Goal: Task Accomplishment & Management: Manage account settings

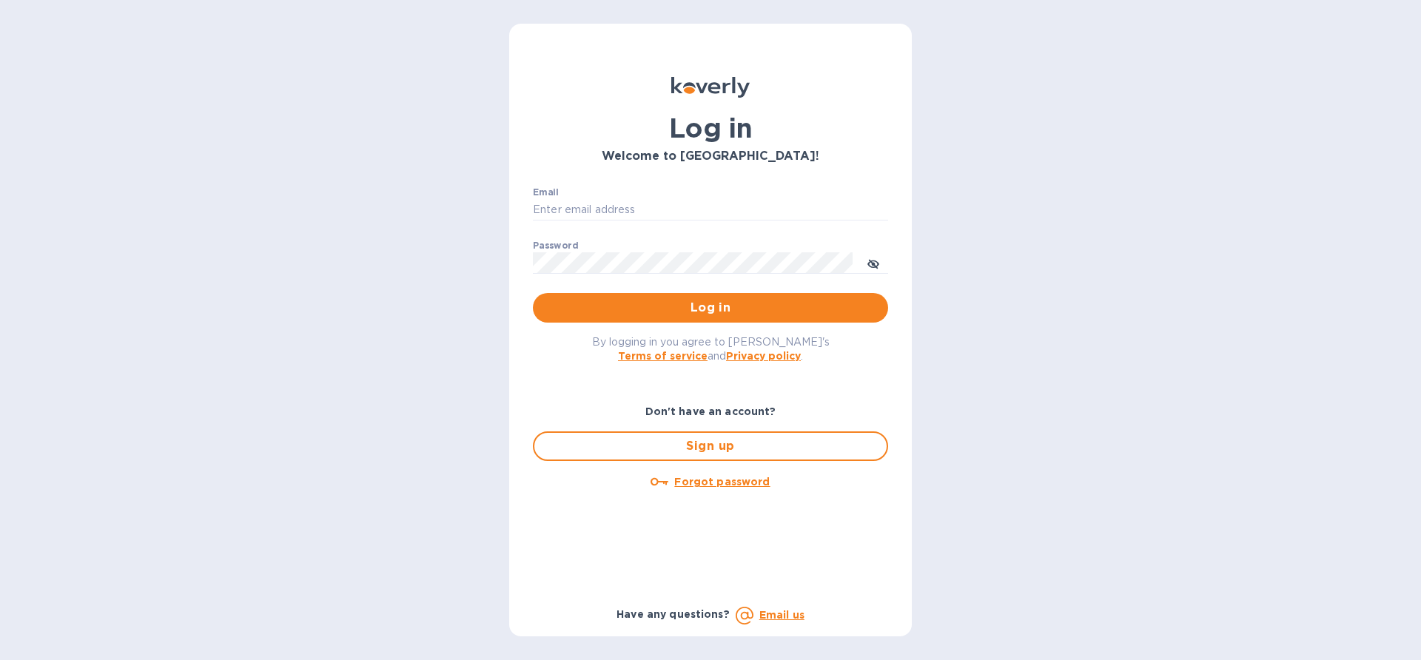
type input "[EMAIL_ADDRESS][DOMAIN_NAME]"
click at [684, 312] on span "Log in" at bounding box center [711, 308] width 332 height 18
type input "[EMAIL_ADDRESS][DOMAIN_NAME]"
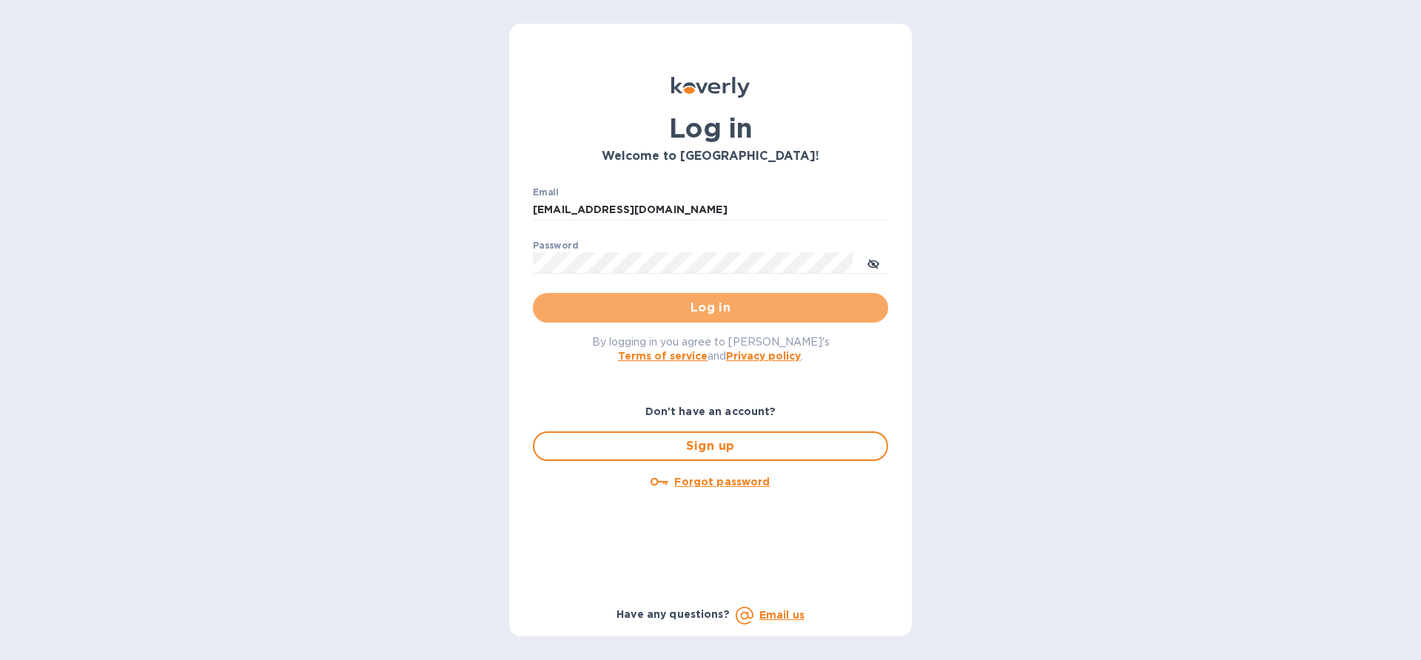
click at [684, 312] on span "Log in" at bounding box center [711, 308] width 332 height 18
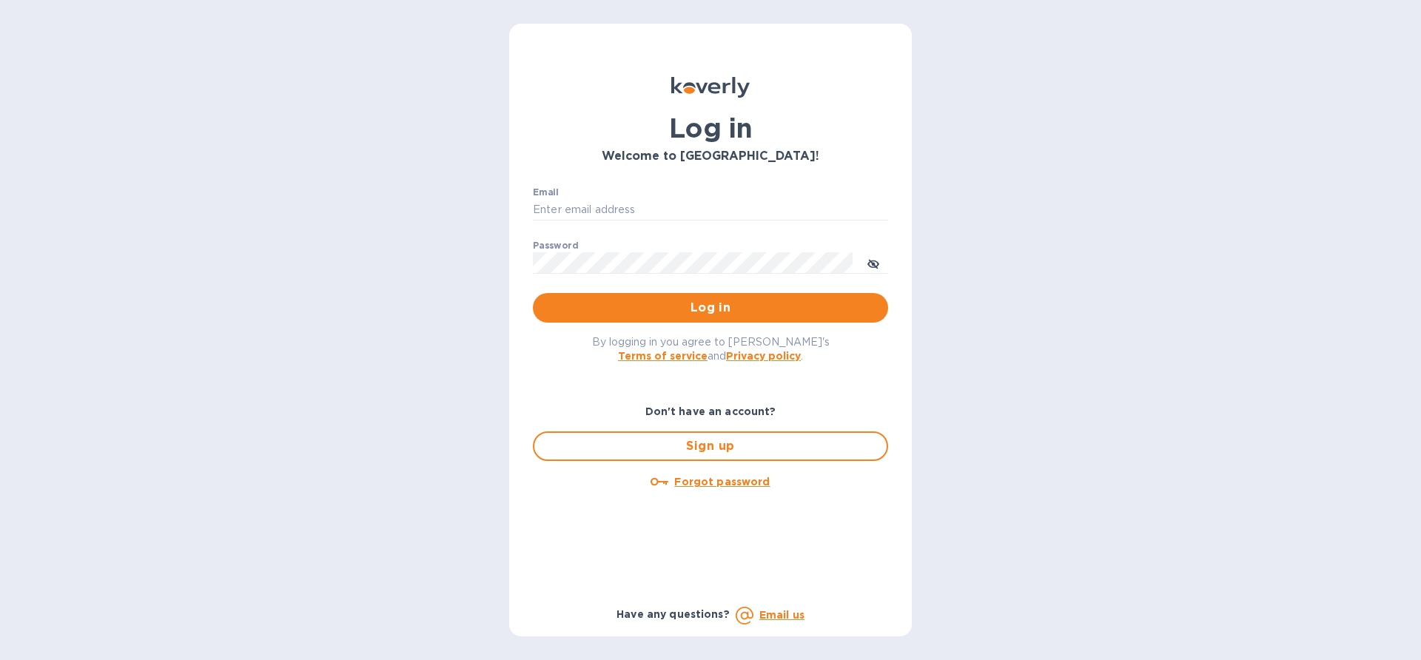
type input "[EMAIL_ADDRESS][DOMAIN_NAME]"
